Goal: Task Accomplishment & Management: Use online tool/utility

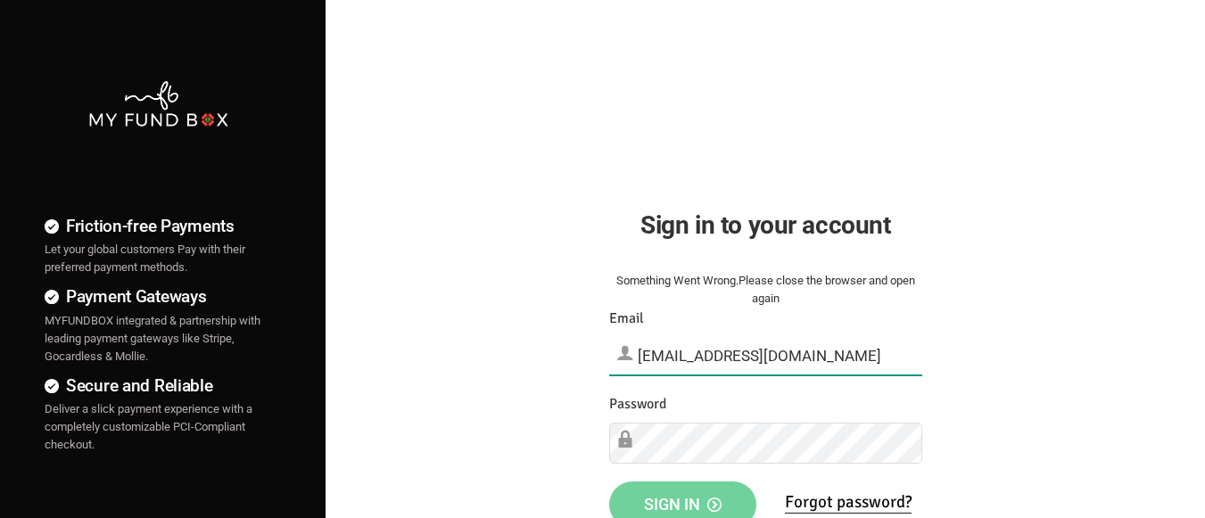
type input "[EMAIL_ADDRESS][DOMAIN_NAME]"
click at [682, 499] on span "Sign in" at bounding box center [683, 504] width 78 height 19
